Goal: Information Seeking & Learning: Learn about a topic

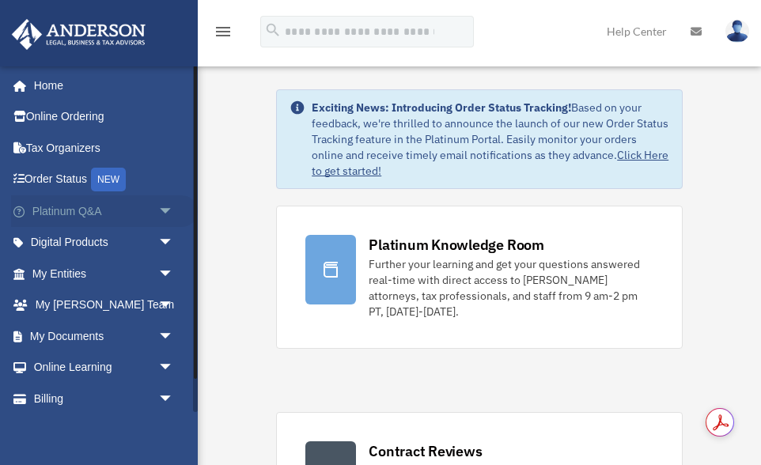
click at [166, 210] on span "arrow_drop_down" at bounding box center [174, 211] width 32 height 32
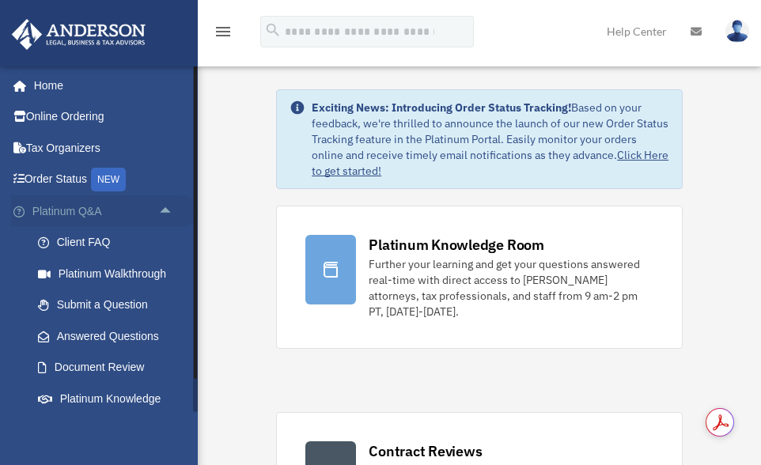
click at [167, 212] on span "arrow_drop_up" at bounding box center [174, 211] width 32 height 32
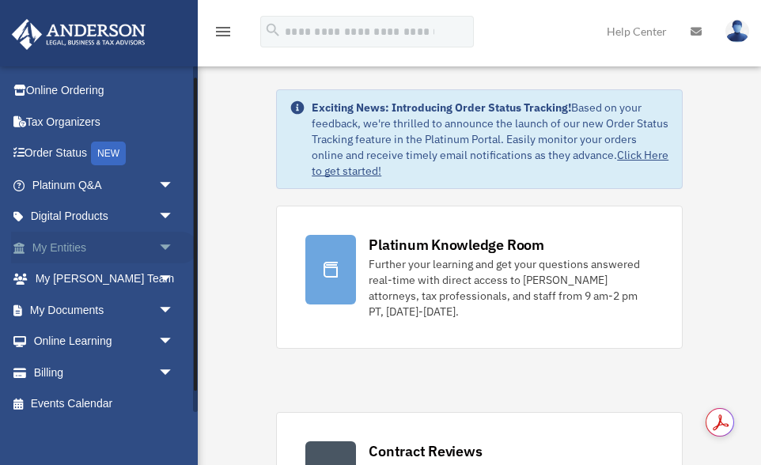
scroll to position [28, 0]
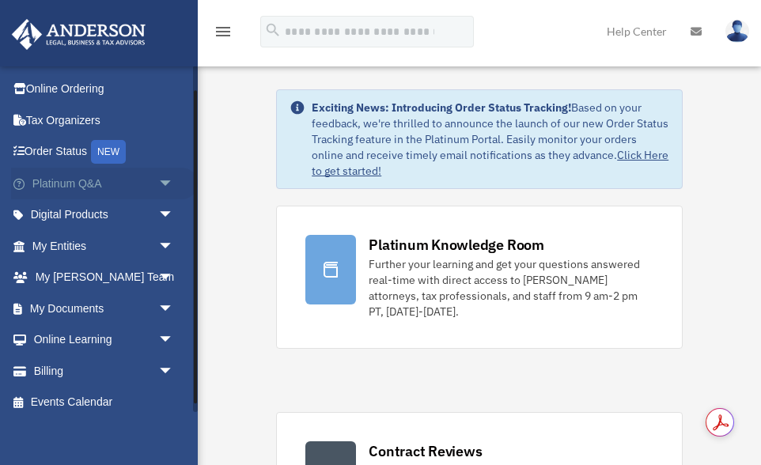
click at [103, 182] on link "Platinum Q&A arrow_drop_down" at bounding box center [104, 184] width 187 height 32
click at [165, 183] on span "arrow_drop_down" at bounding box center [174, 184] width 32 height 32
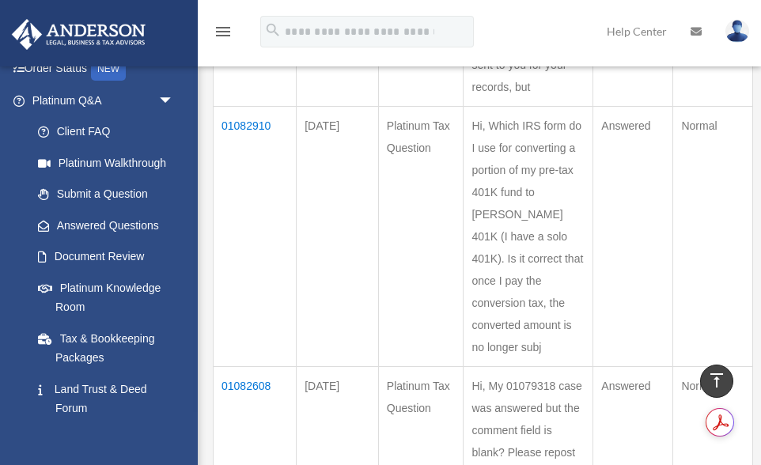
scroll to position [455, 0]
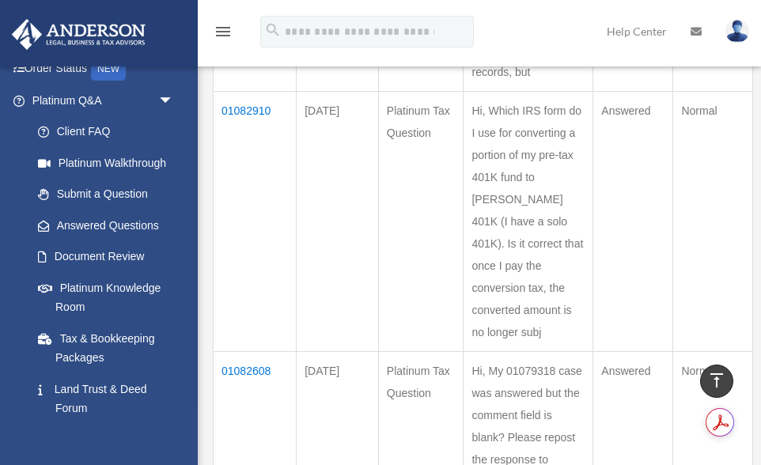
click at [253, 154] on td "01082910" at bounding box center [255, 222] width 83 height 260
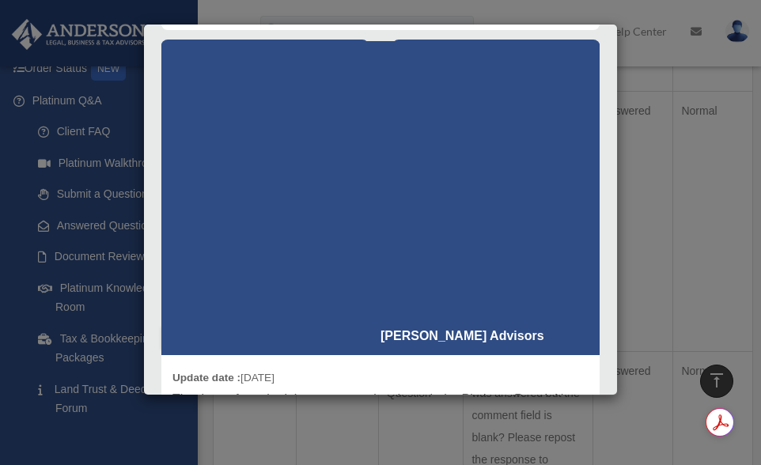
scroll to position [0, 0]
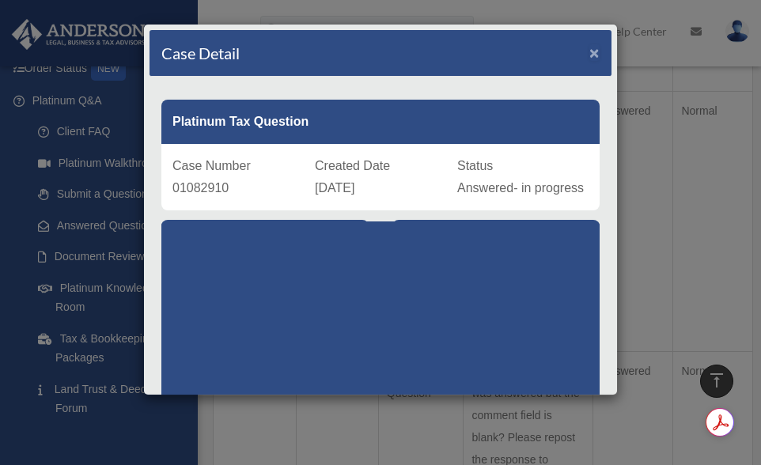
click at [594, 51] on span "×" at bounding box center [594, 53] width 10 height 18
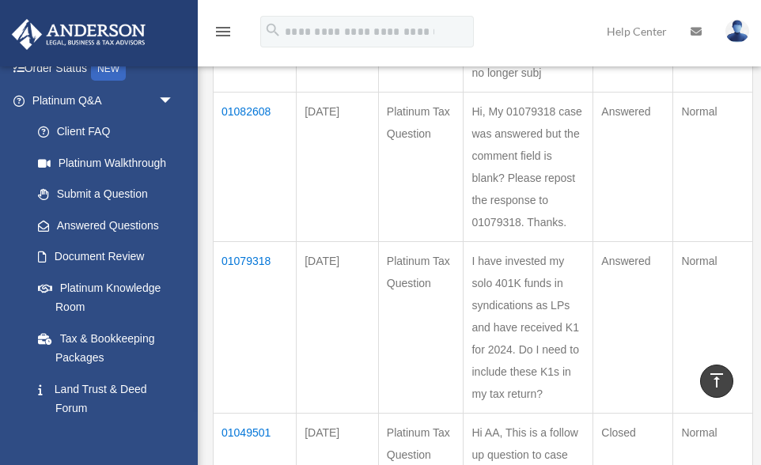
scroll to position [716, 0]
click at [247, 174] on td "01082608" at bounding box center [255, 165] width 83 height 149
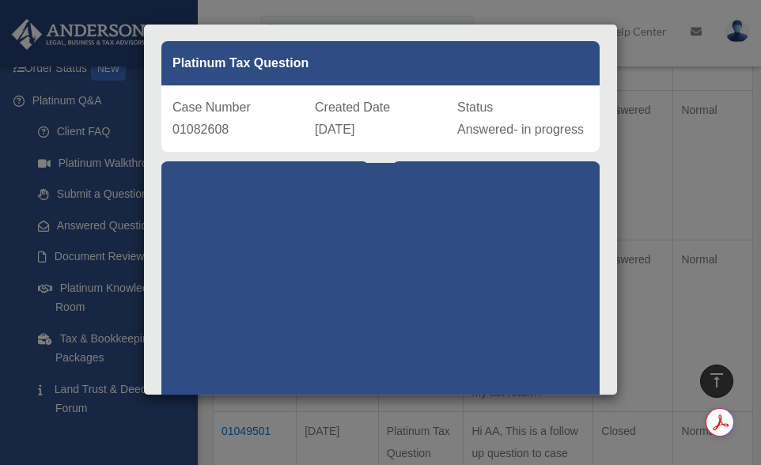
scroll to position [0, 0]
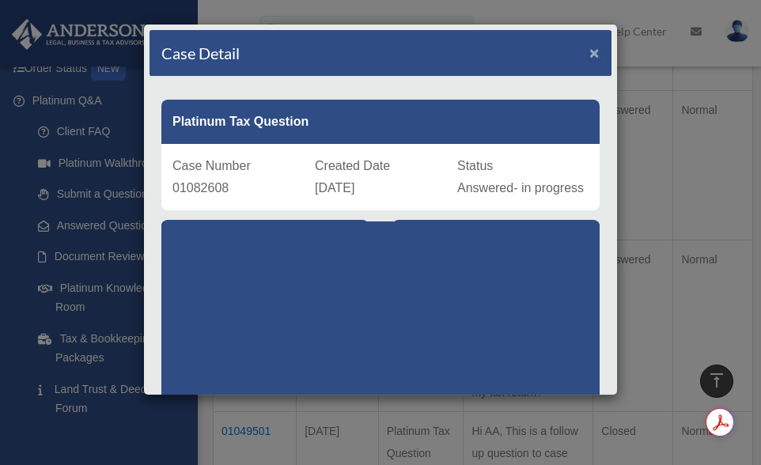
click at [594, 51] on span "×" at bounding box center [594, 53] width 10 height 18
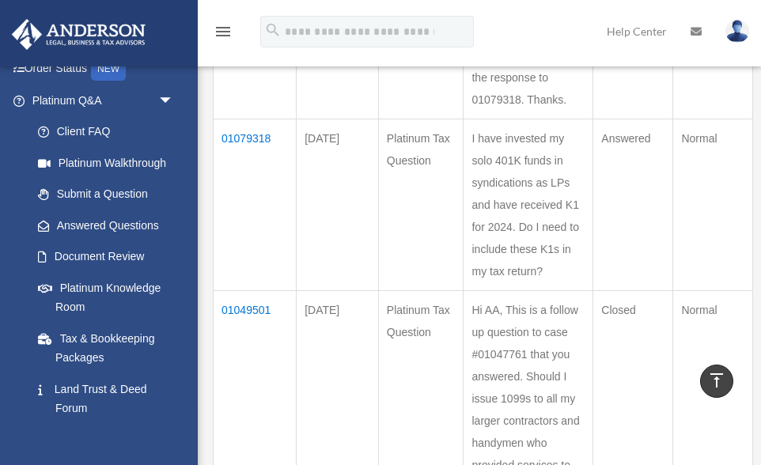
scroll to position [858, 0]
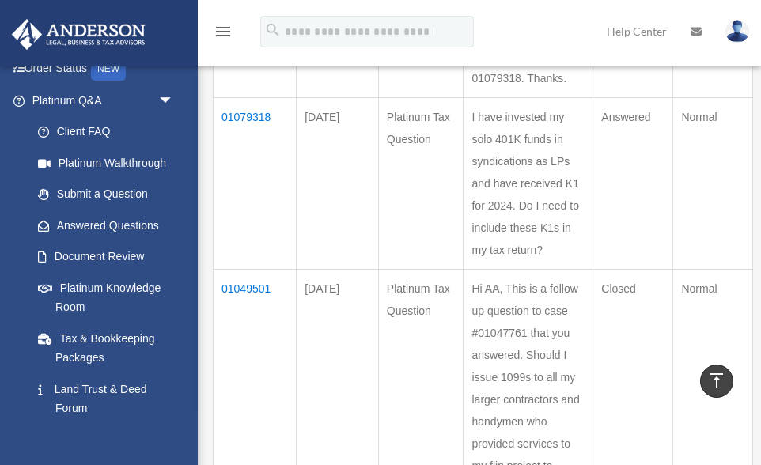
click at [241, 246] on td "01079318" at bounding box center [255, 184] width 83 height 172
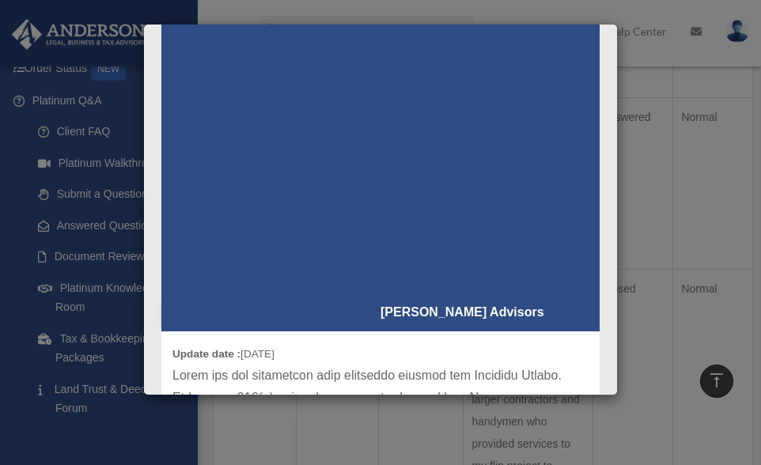
scroll to position [0, 0]
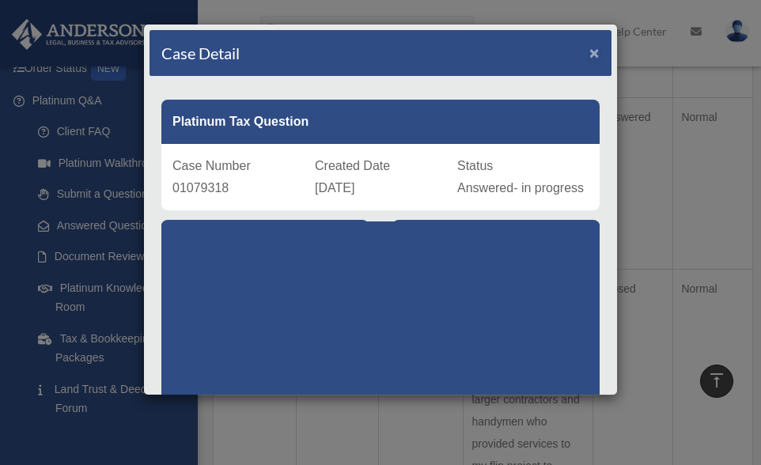
click at [596, 52] on span "×" at bounding box center [594, 53] width 10 height 18
